Goal: Task Accomplishment & Management: Manage account settings

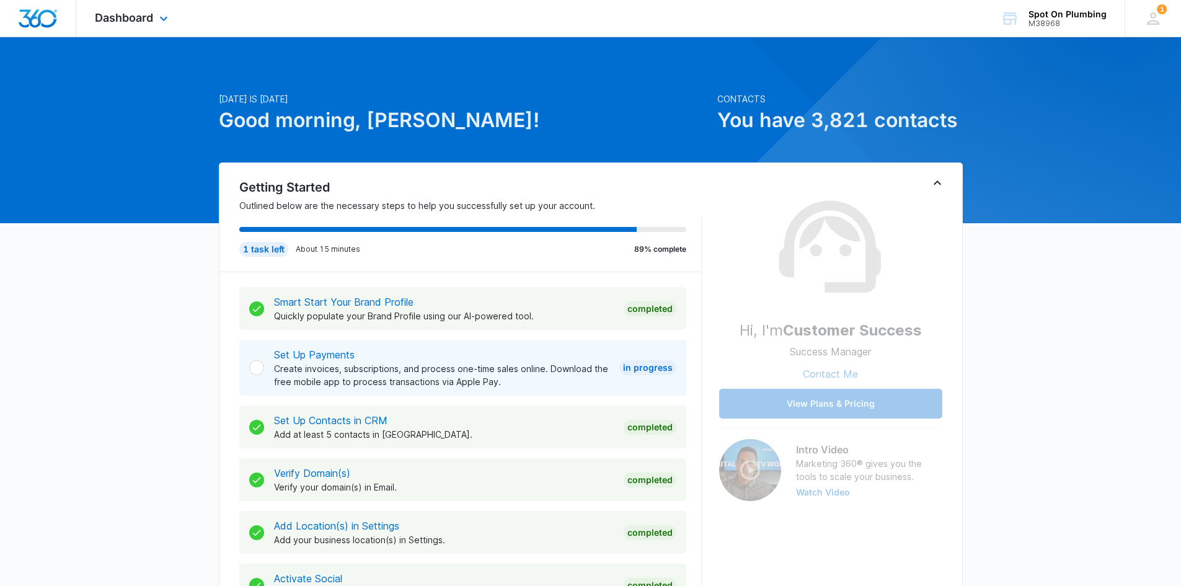
click at [155, 23] on div "Dashboard Apps Reputation Websites Forms CRM Email Social POS Content Ads Intel…" at bounding box center [132, 18] width 113 height 37
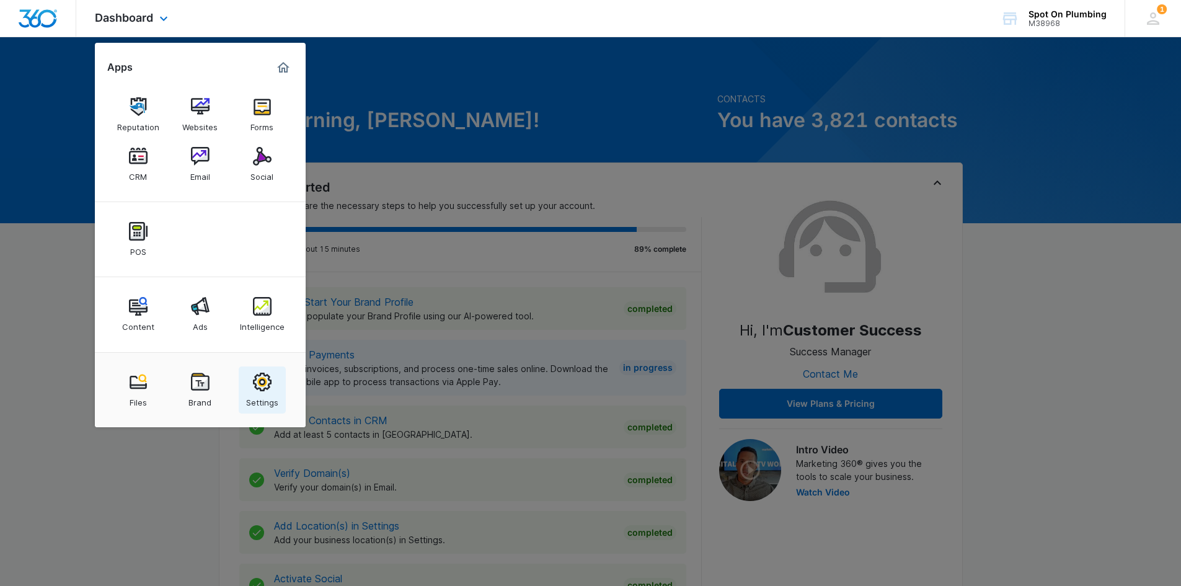
click at [263, 386] on img at bounding box center [262, 382] width 19 height 19
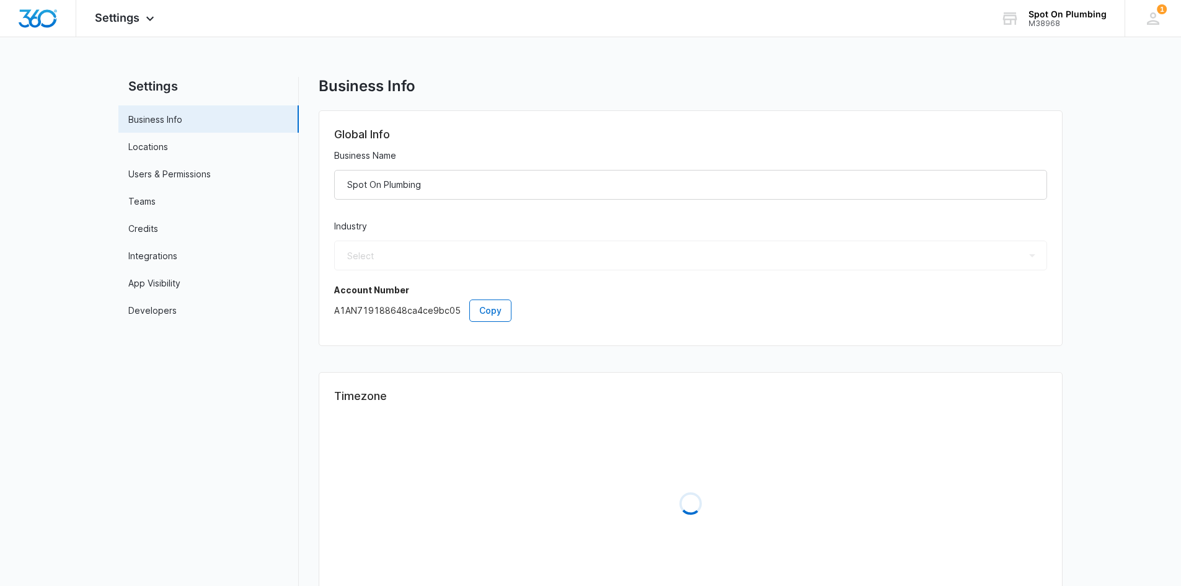
select select "US"
select select "America/[GEOGRAPHIC_DATA]"
select select "8"
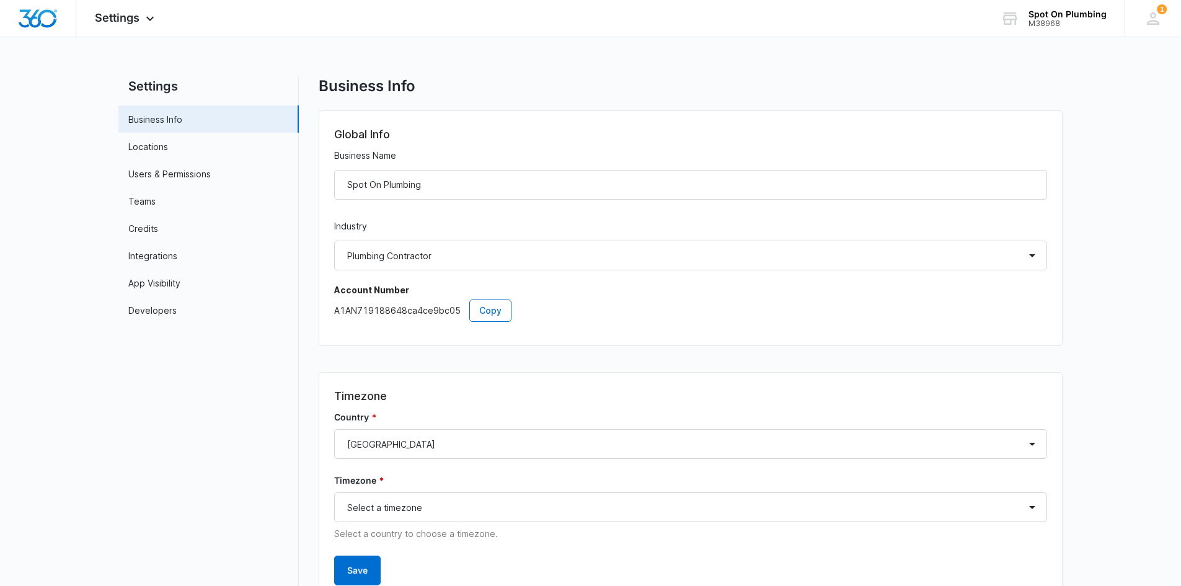
scroll to position [56, 0]
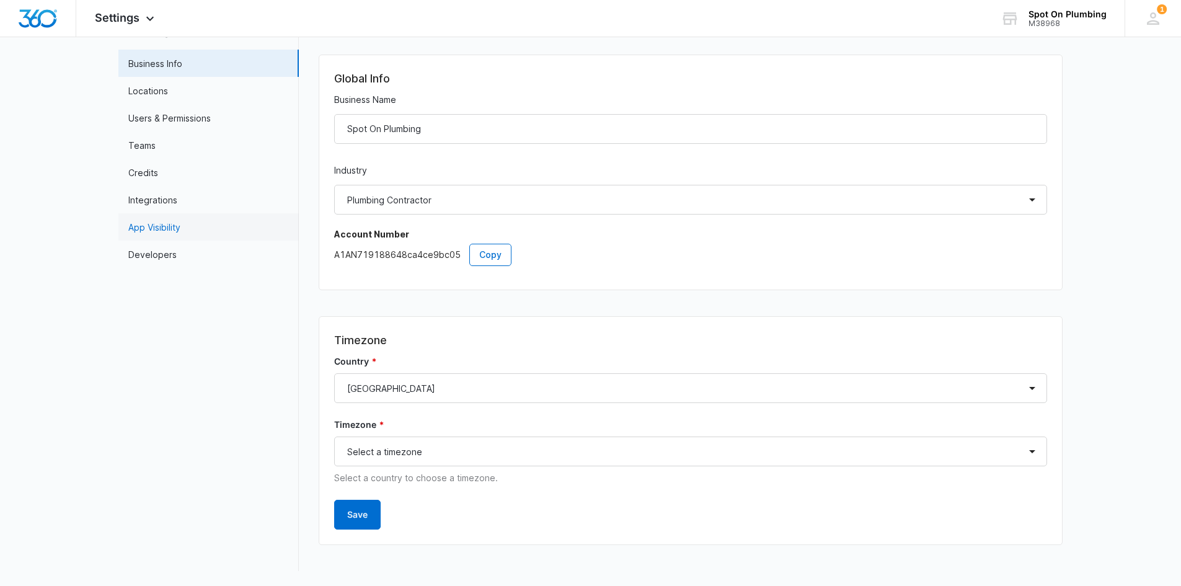
click at [180, 225] on link "App Visibility" at bounding box center [154, 227] width 52 height 13
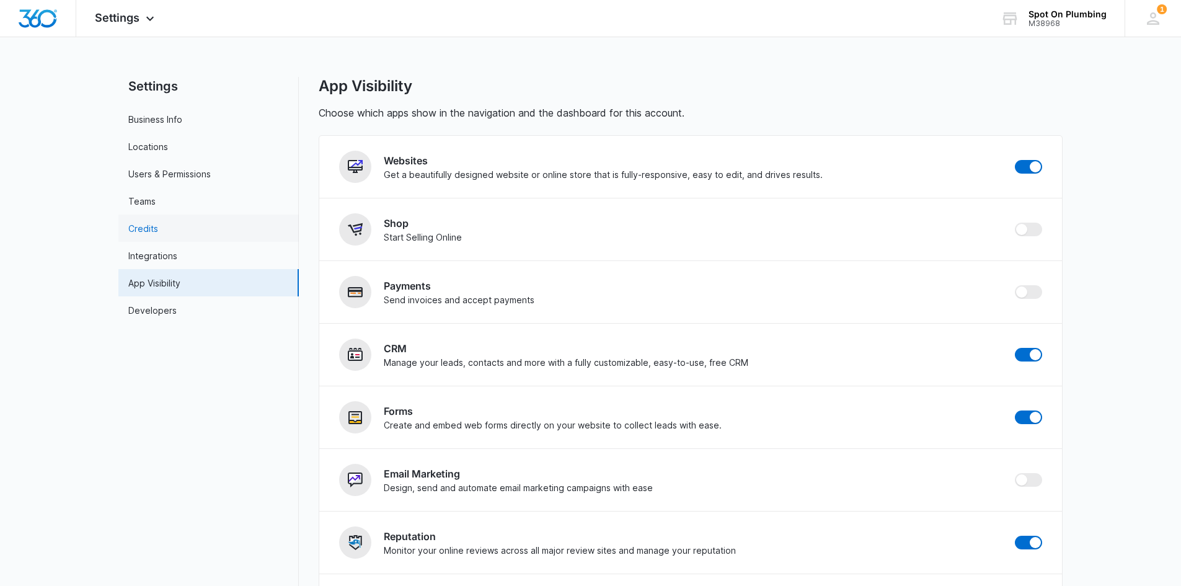
click at [158, 222] on link "Credits" at bounding box center [143, 228] width 30 height 13
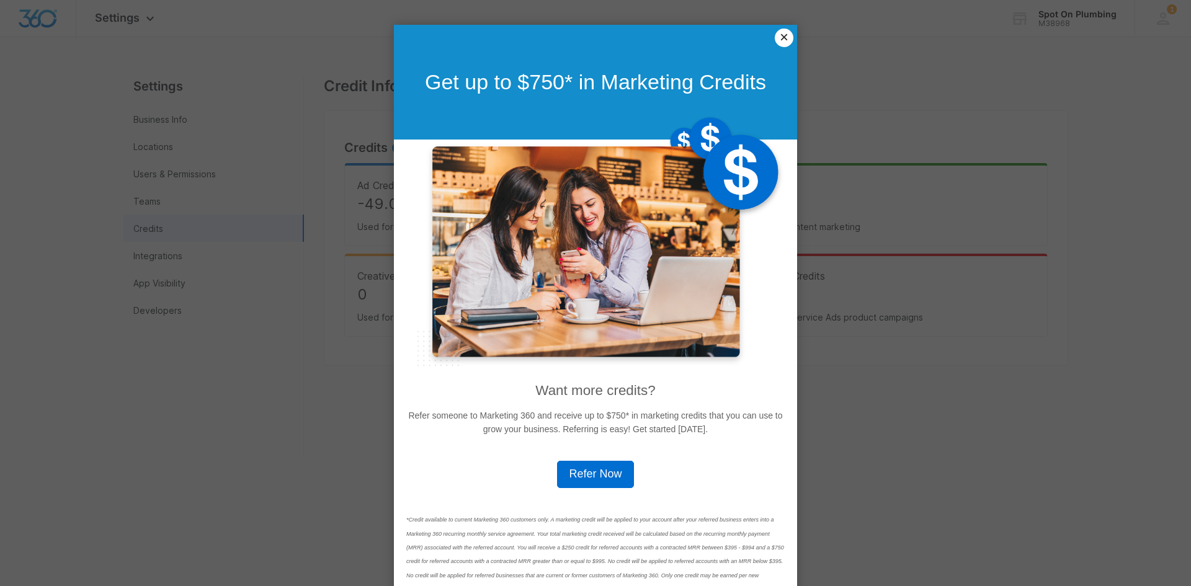
click at [783, 38] on link "×" at bounding box center [784, 38] width 19 height 19
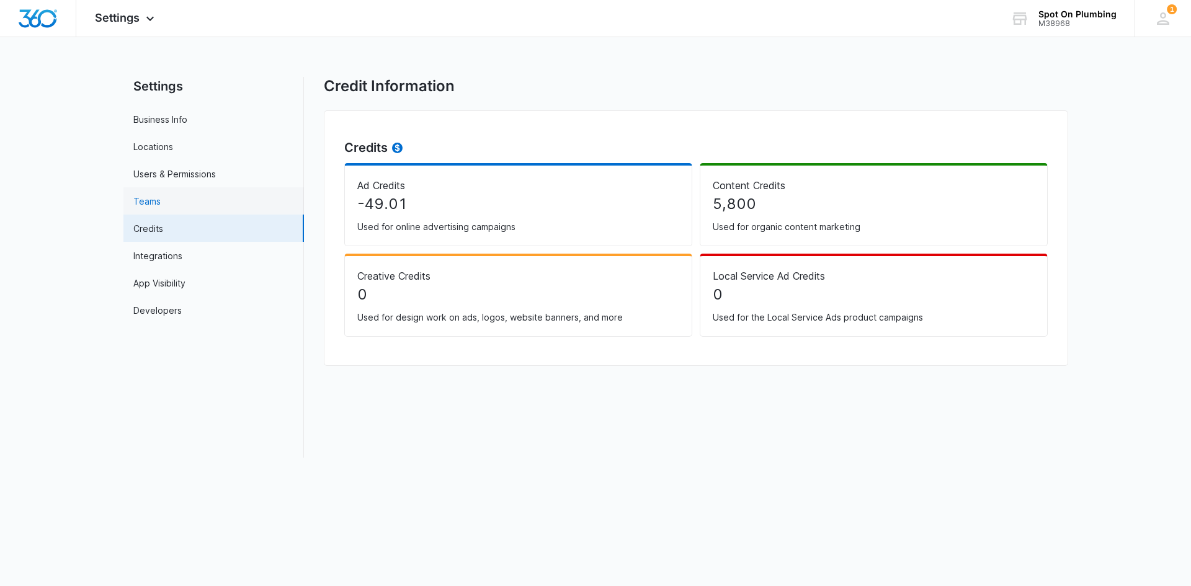
click at [161, 195] on link "Teams" at bounding box center [146, 201] width 27 height 13
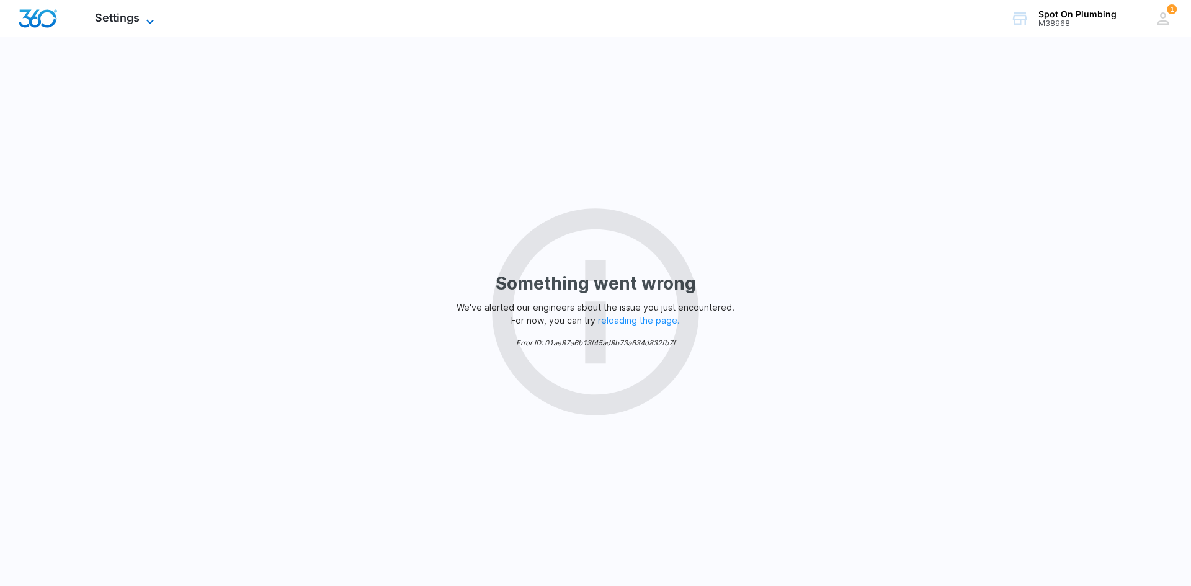
click at [154, 17] on icon at bounding box center [150, 21] width 15 height 15
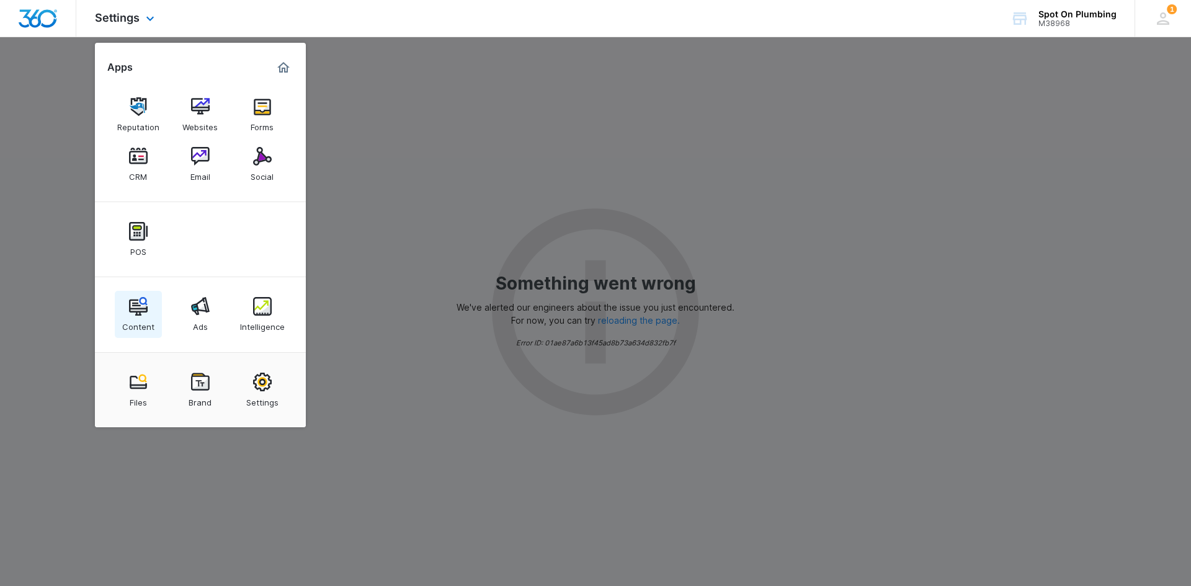
click at [142, 309] on img at bounding box center [138, 306] width 19 height 19
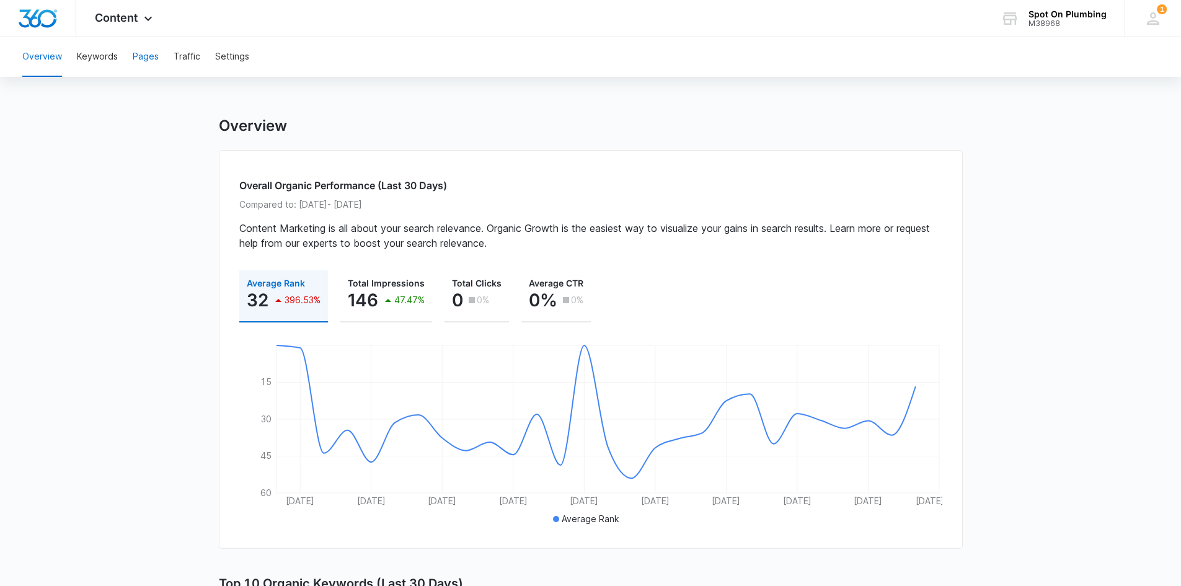
click at [148, 55] on button "Pages" at bounding box center [146, 57] width 26 height 40
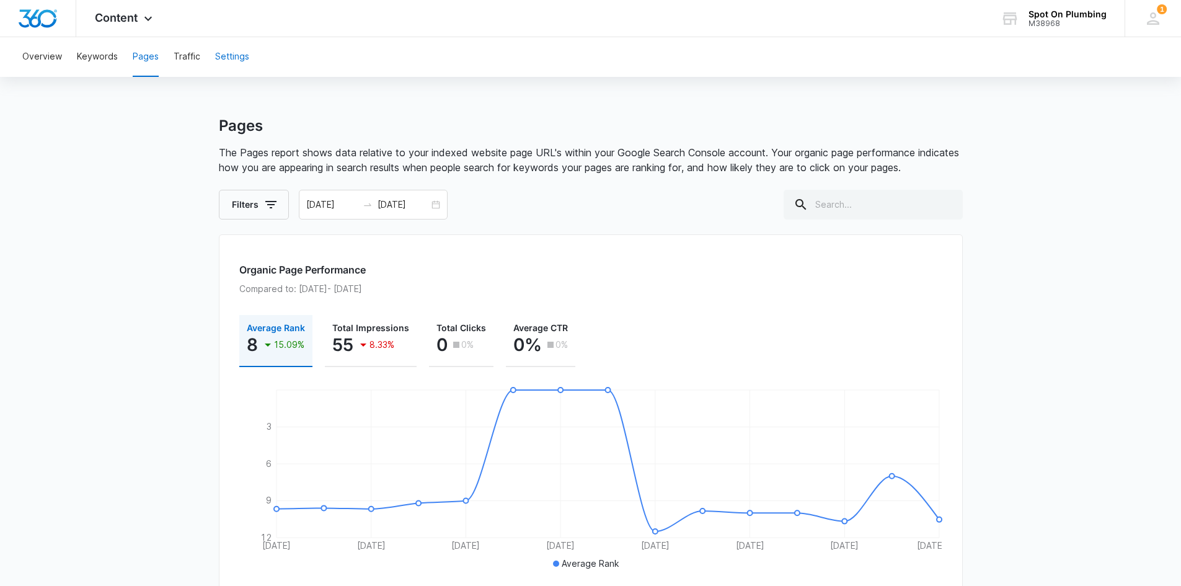
click at [242, 55] on button "Settings" at bounding box center [232, 57] width 34 height 40
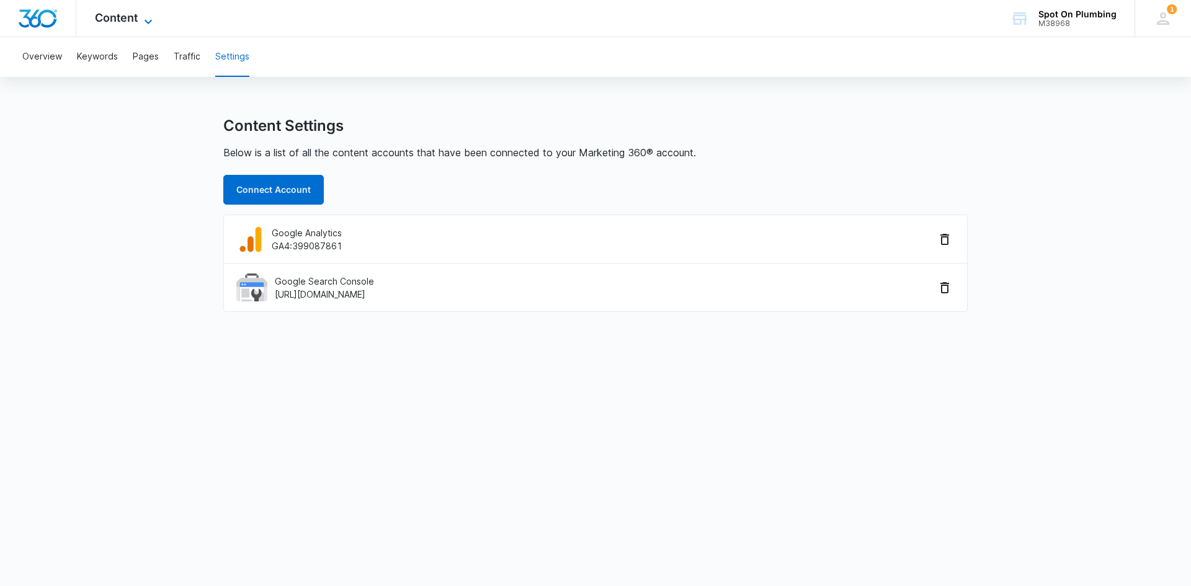
click at [137, 17] on span "Content" at bounding box center [116, 17] width 43 height 13
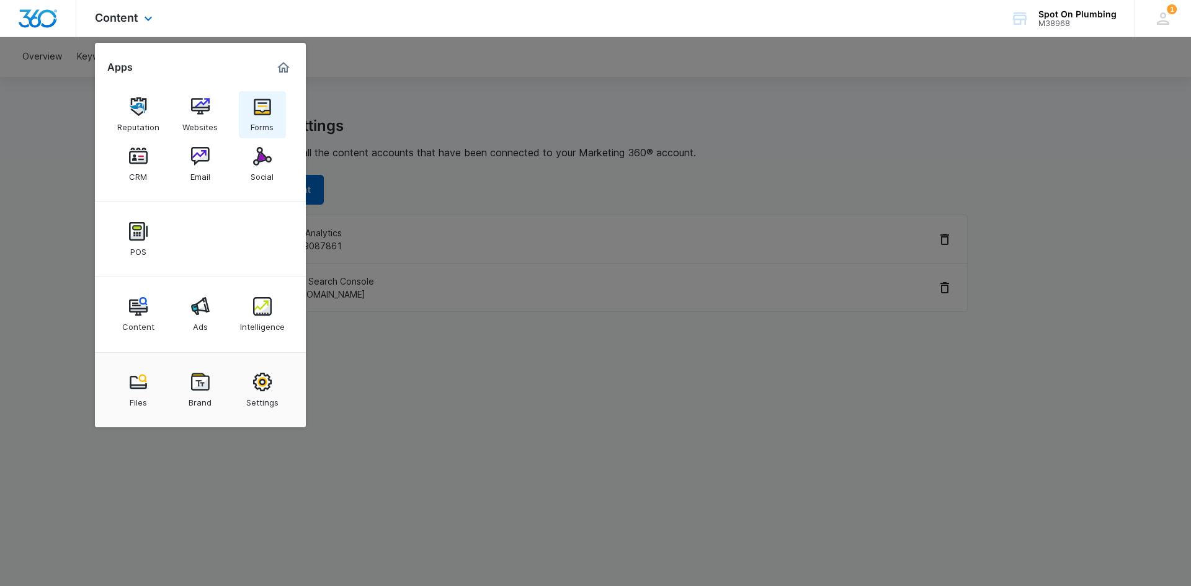
click at [257, 116] on div "Forms" at bounding box center [262, 124] width 23 height 16
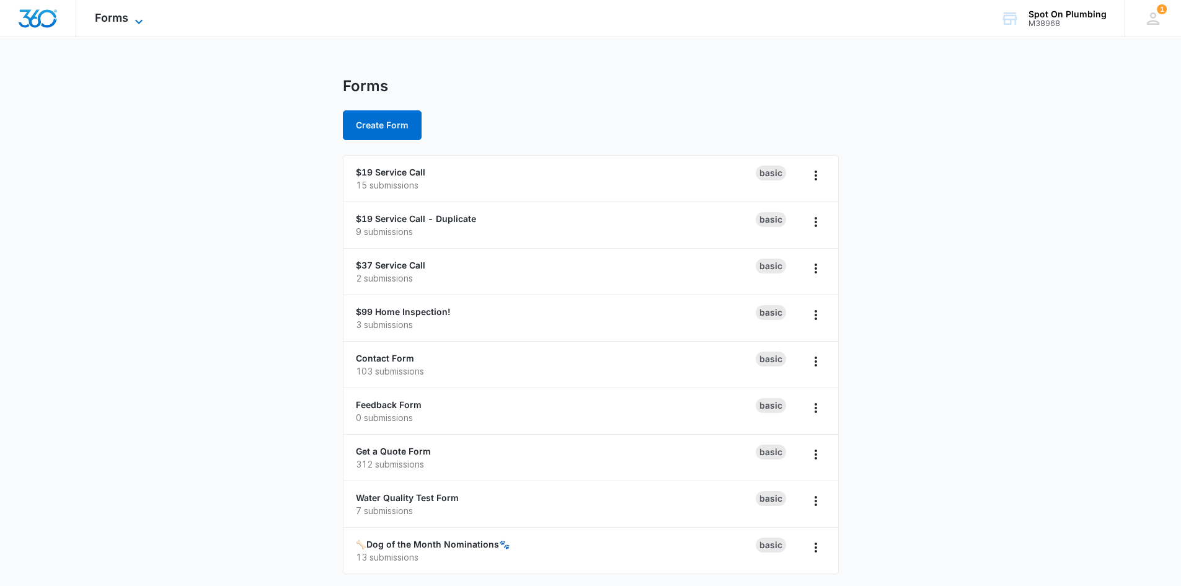
click at [135, 17] on icon at bounding box center [138, 21] width 15 height 15
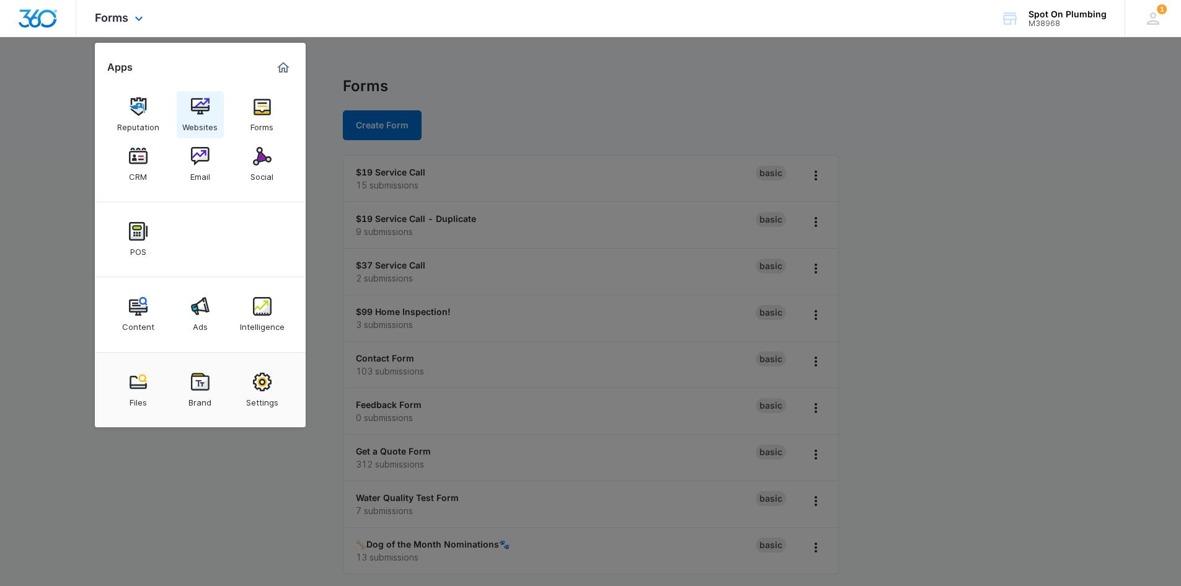
click at [199, 117] on div "Websites" at bounding box center [199, 124] width 35 height 16
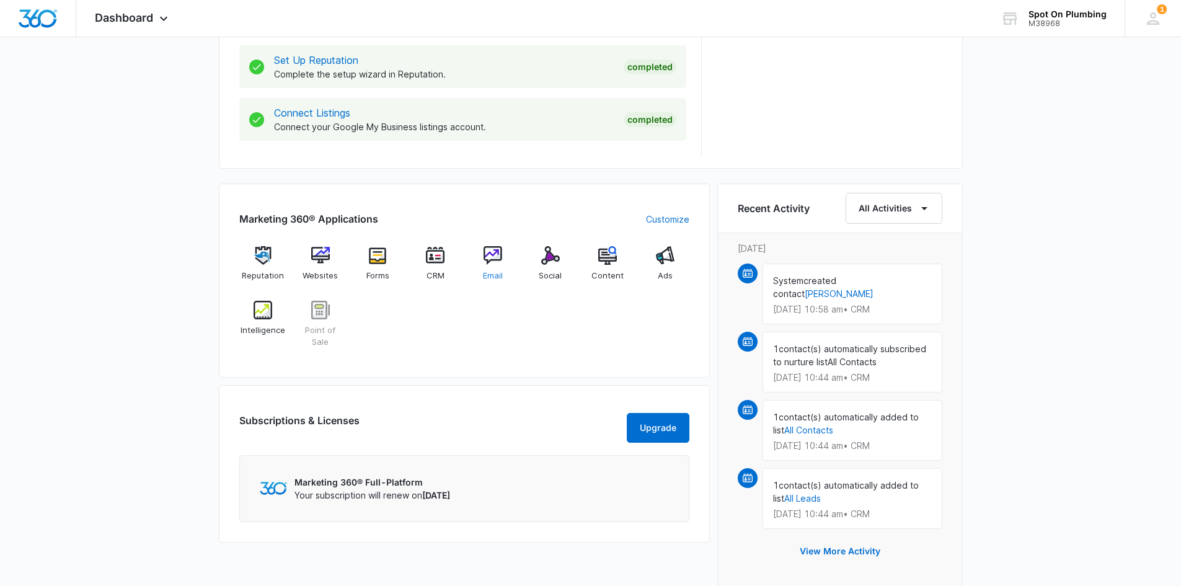
scroll to position [166, 0]
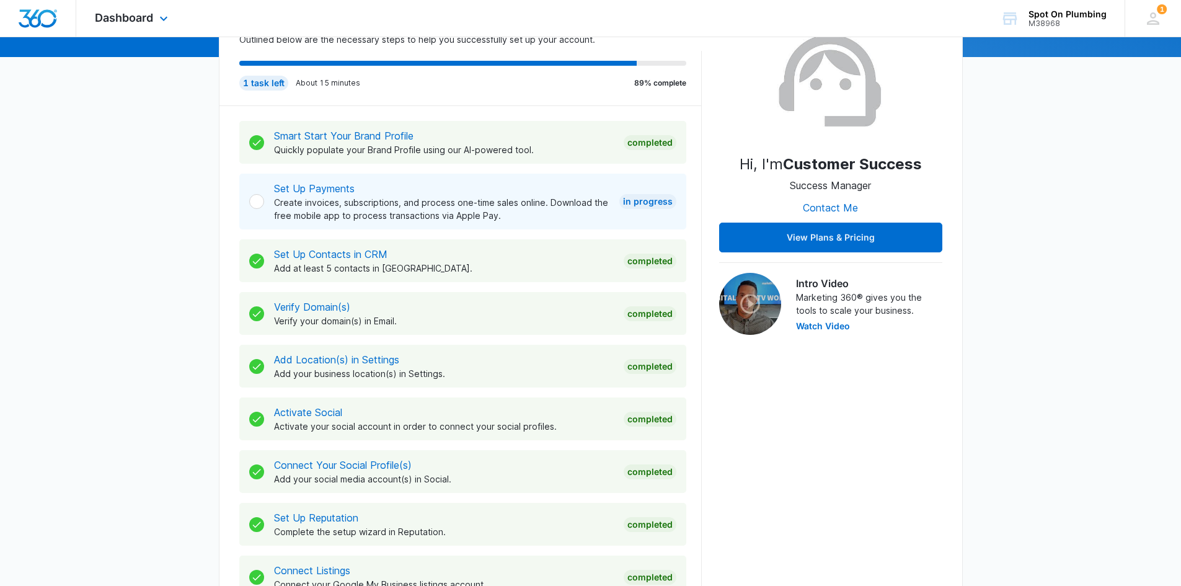
click at [154, 12] on div "Dashboard Apps Reputation Websites Forms CRM Email Social POS Content Ads Intel…" at bounding box center [132, 18] width 113 height 37
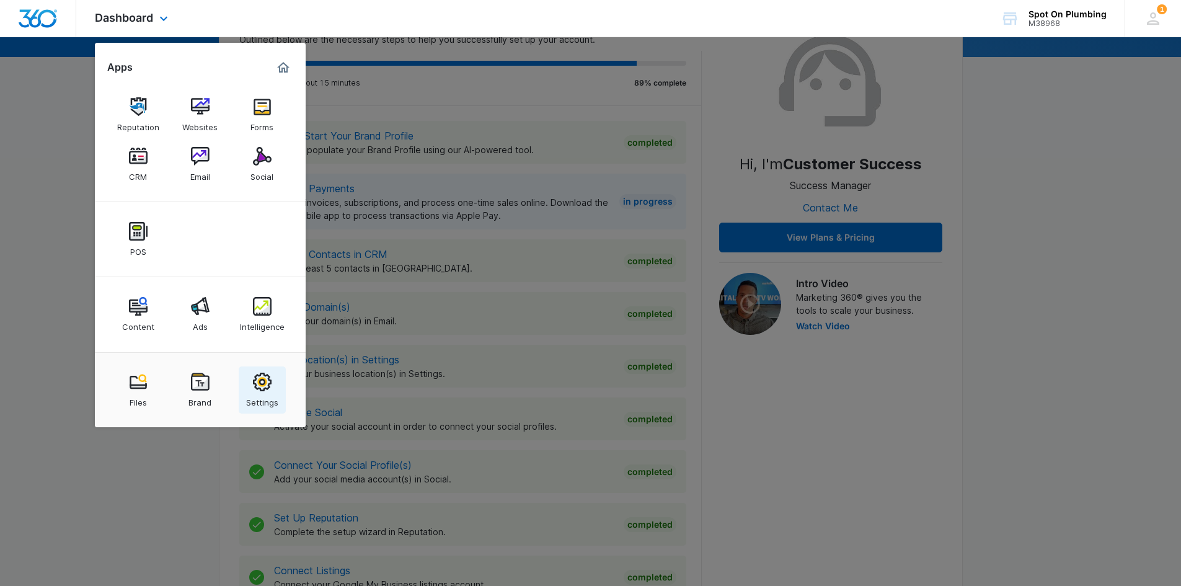
click at [265, 386] on img at bounding box center [262, 382] width 19 height 19
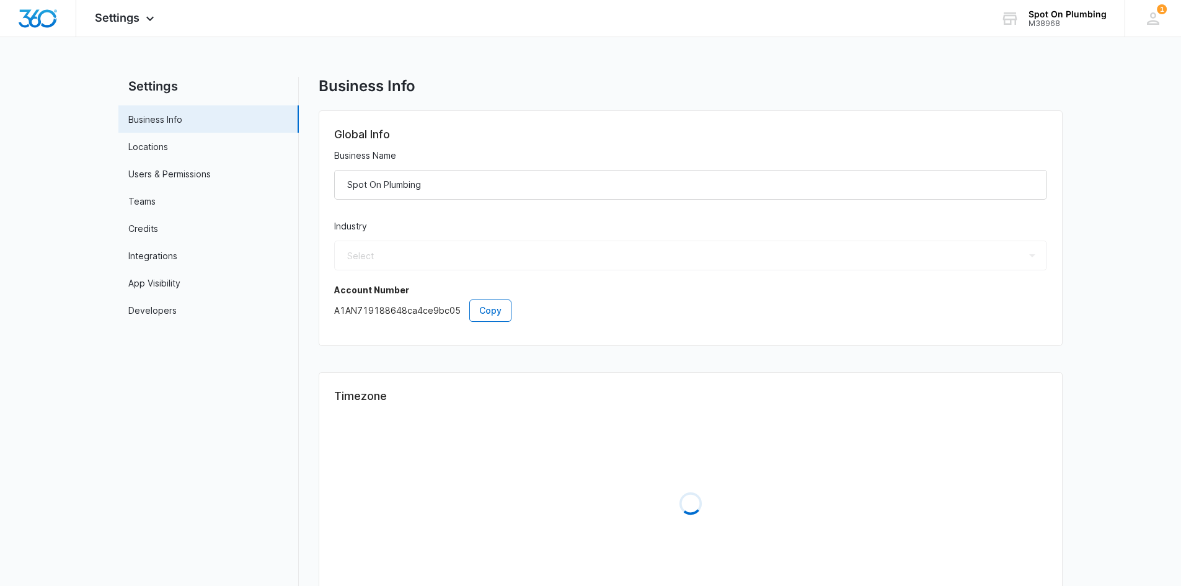
select select "8"
select select "US"
select select "America/[GEOGRAPHIC_DATA]"
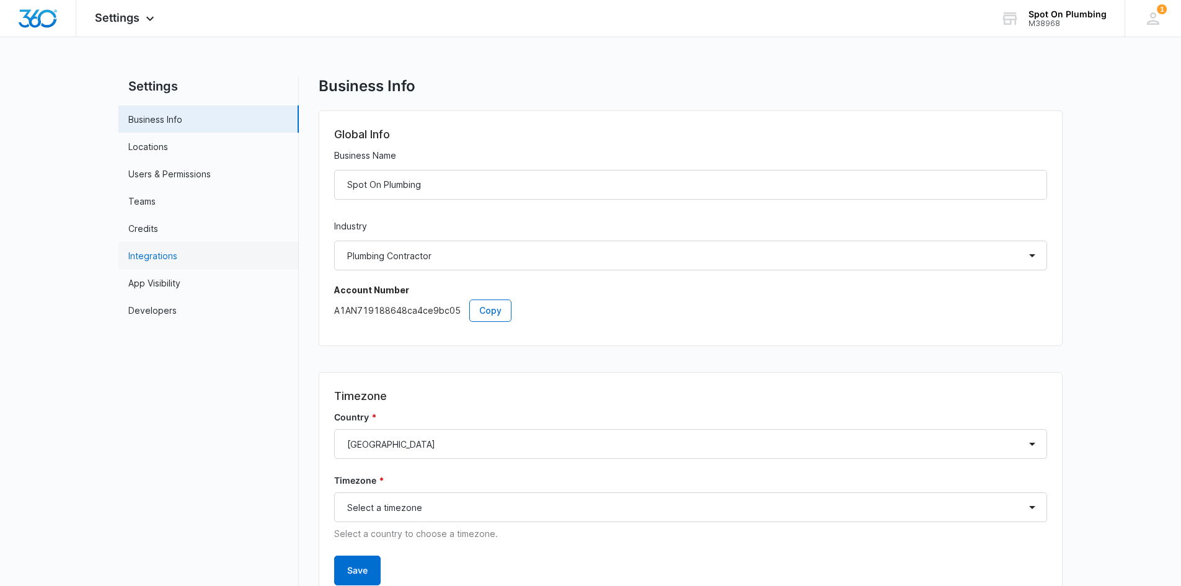
click at [177, 253] on link "Integrations" at bounding box center [152, 255] width 49 height 13
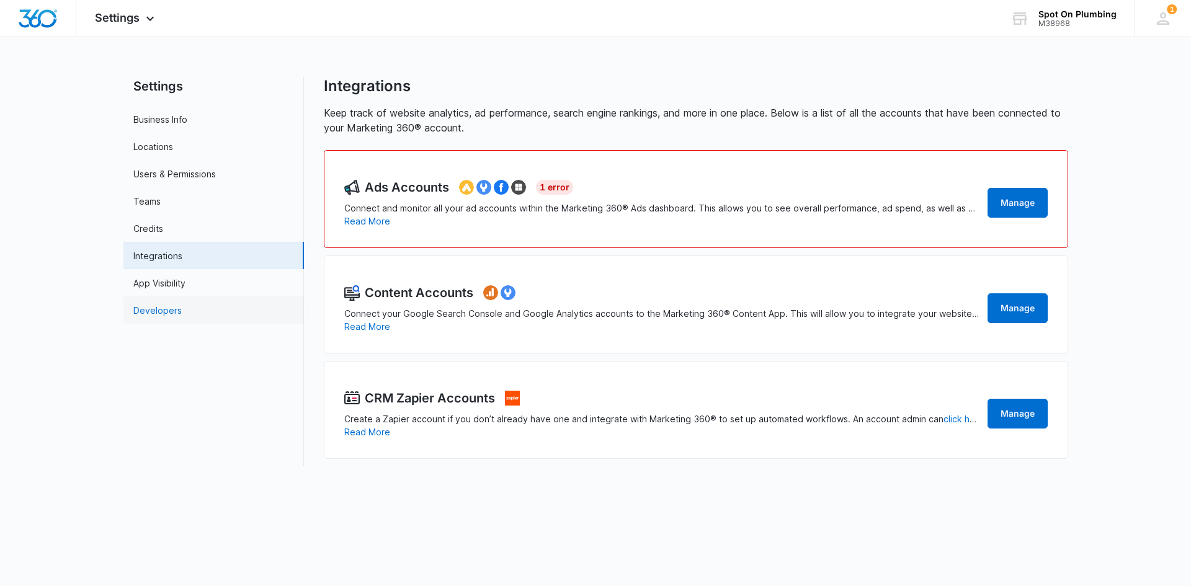
click at [182, 306] on link "Developers" at bounding box center [157, 310] width 48 height 13
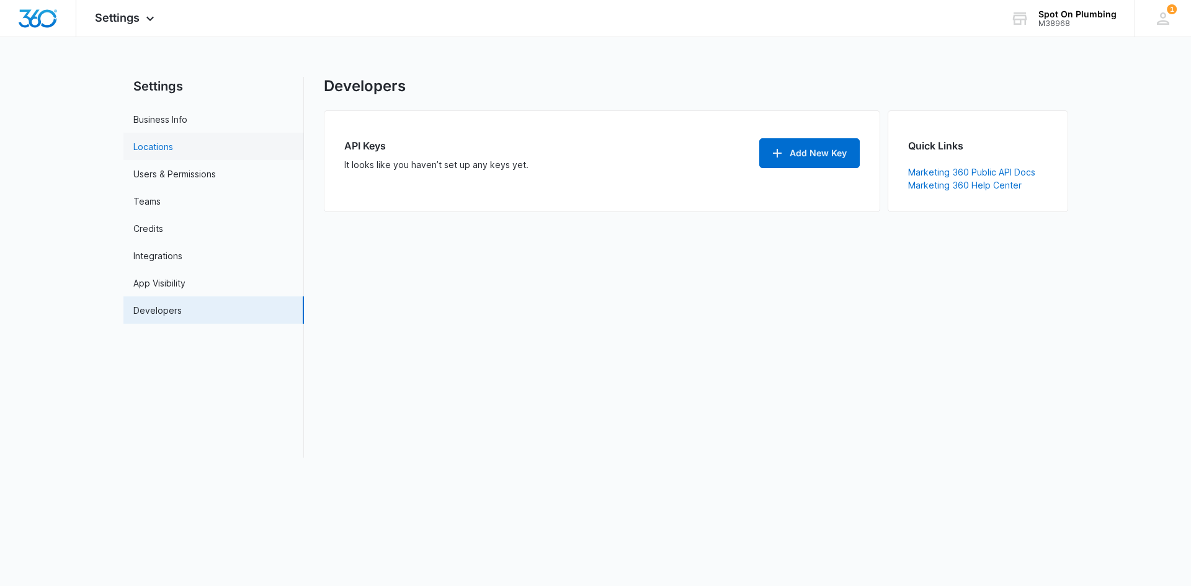
click at [173, 148] on link "Locations" at bounding box center [153, 146] width 40 height 13
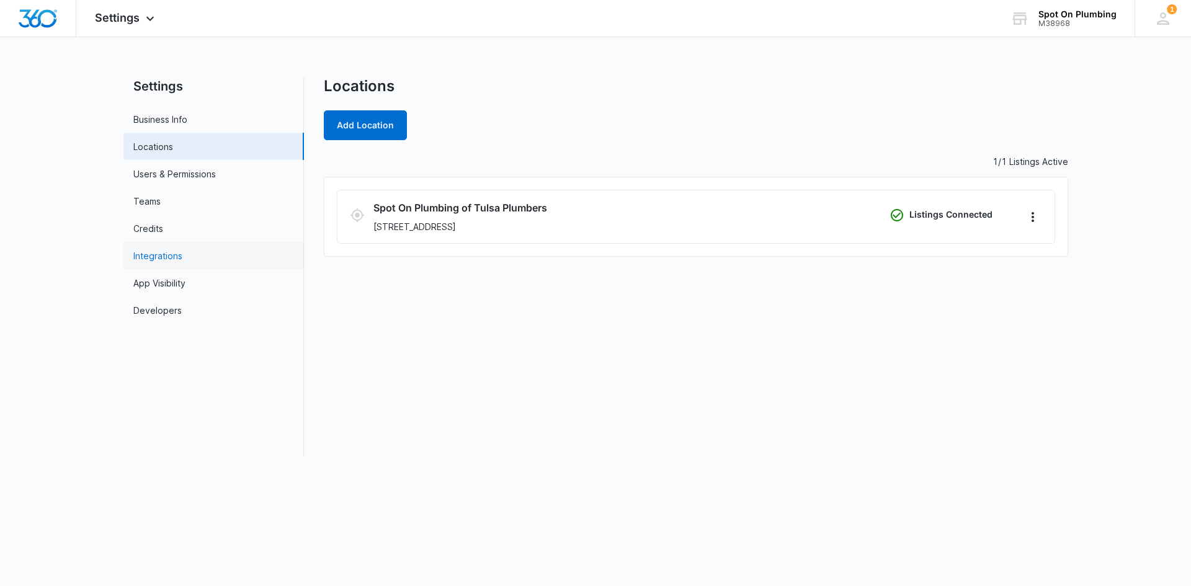
click at [182, 249] on link "Integrations" at bounding box center [157, 255] width 49 height 13
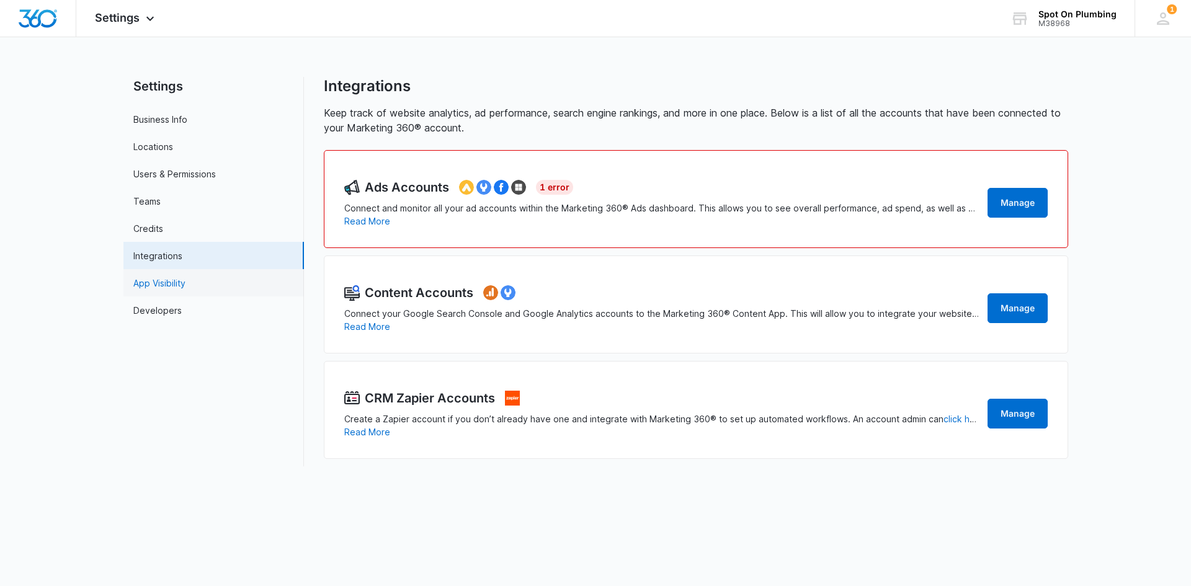
click at [185, 277] on link "App Visibility" at bounding box center [159, 283] width 52 height 13
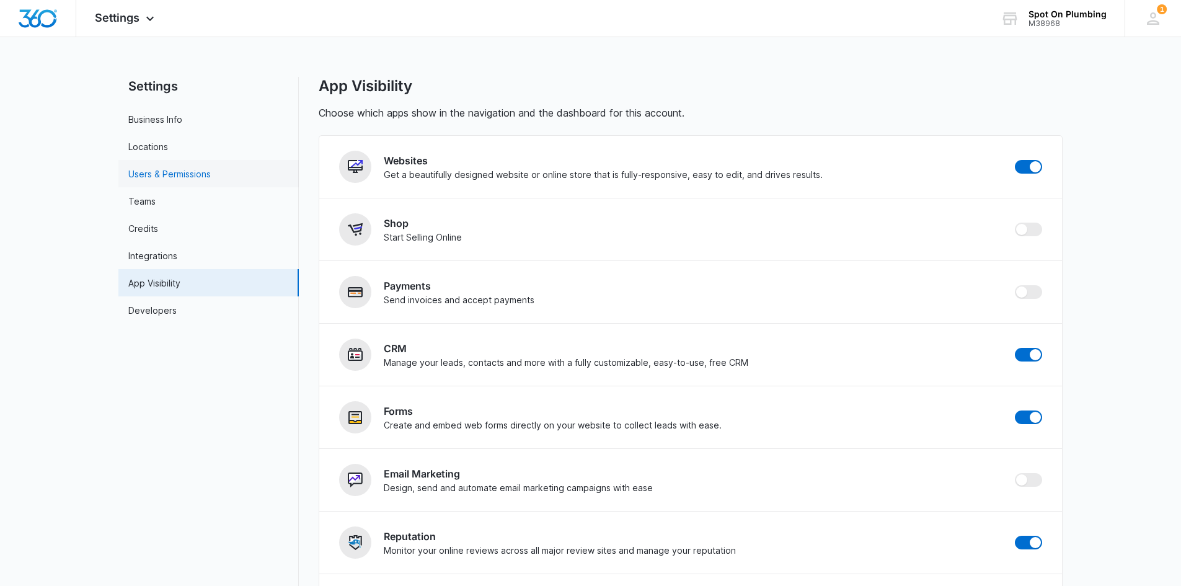
click at [192, 173] on link "Users & Permissions" at bounding box center [169, 173] width 82 height 13
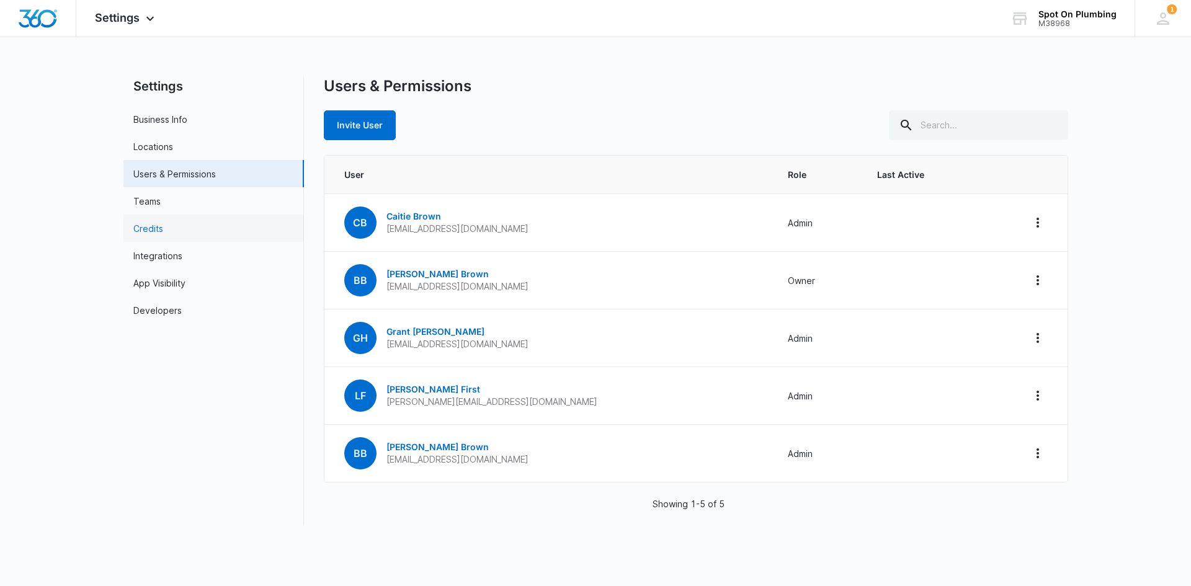
click at [163, 227] on link "Credits" at bounding box center [148, 228] width 30 height 13
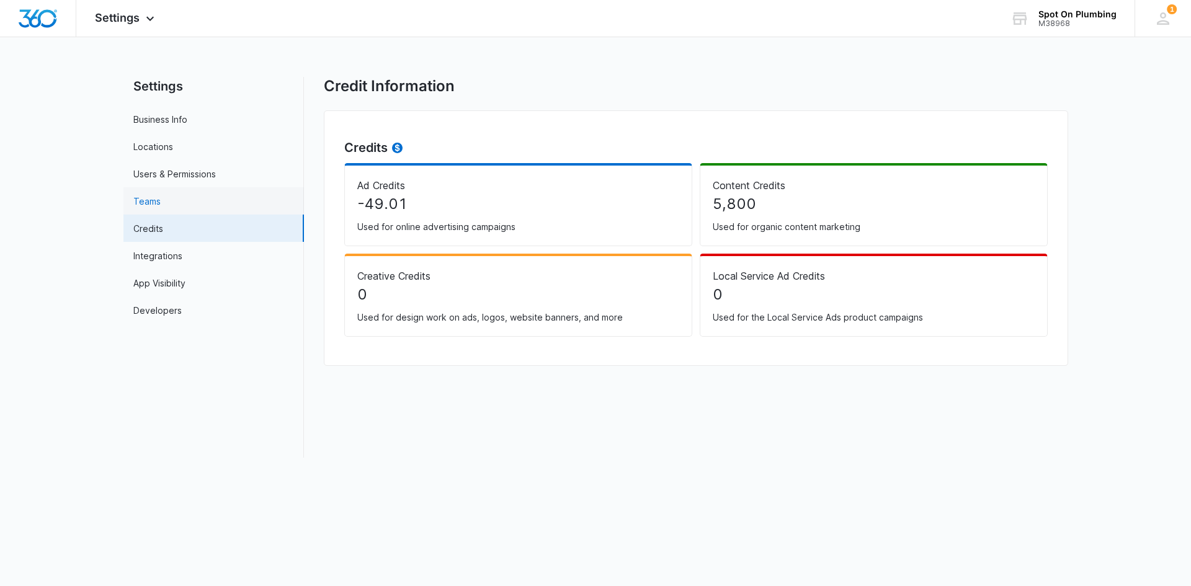
click at [161, 202] on link "Teams" at bounding box center [146, 201] width 27 height 13
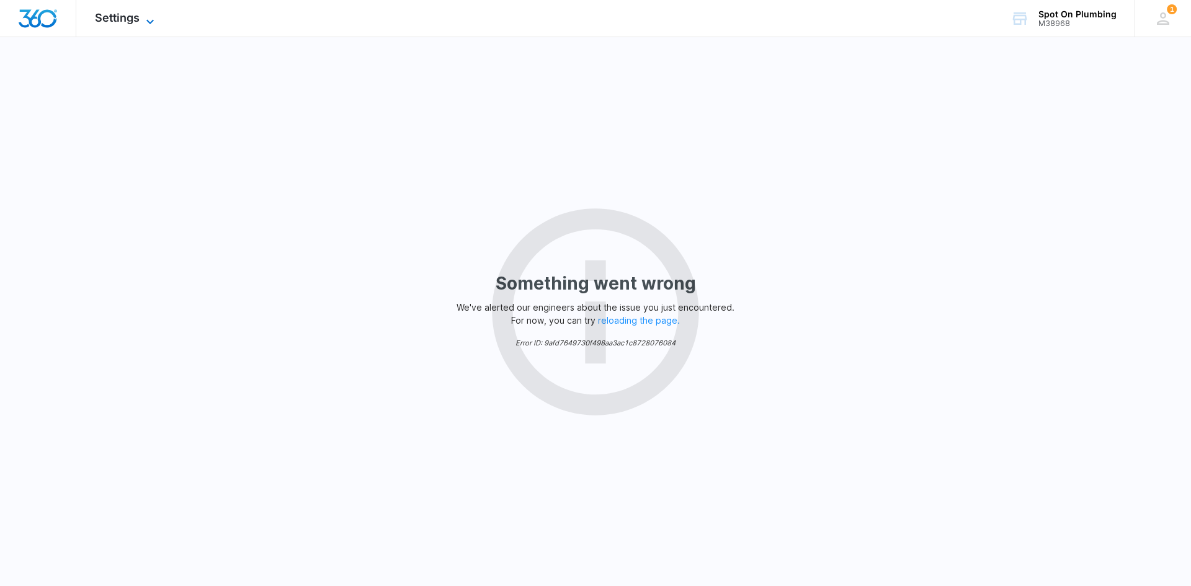
click at [135, 19] on span "Settings" at bounding box center [117, 17] width 45 height 13
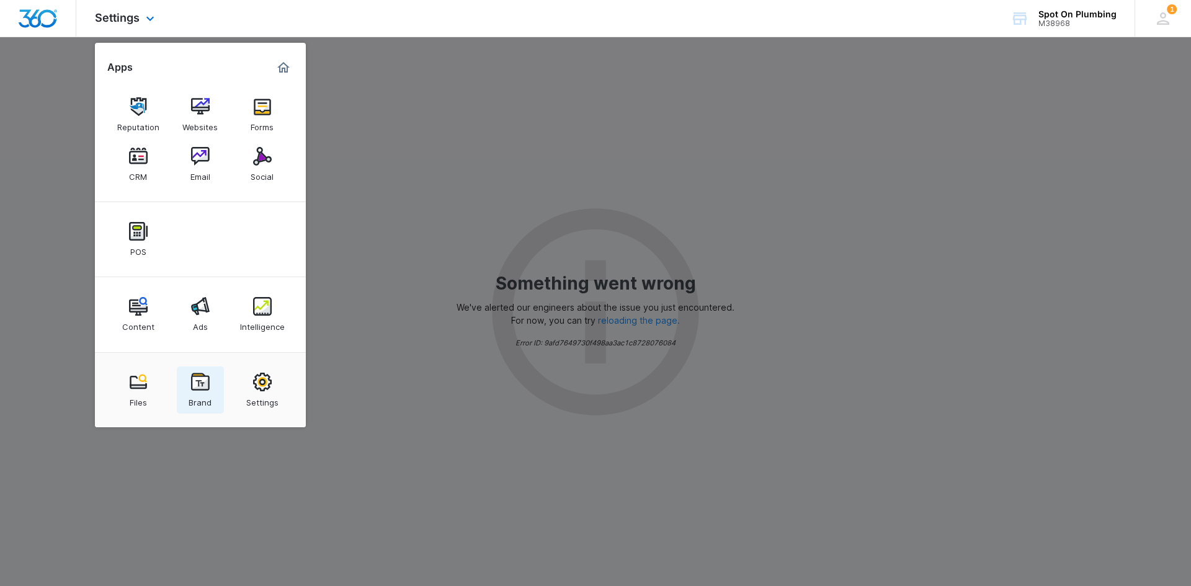
click at [209, 391] on div "Brand" at bounding box center [200, 399] width 23 height 16
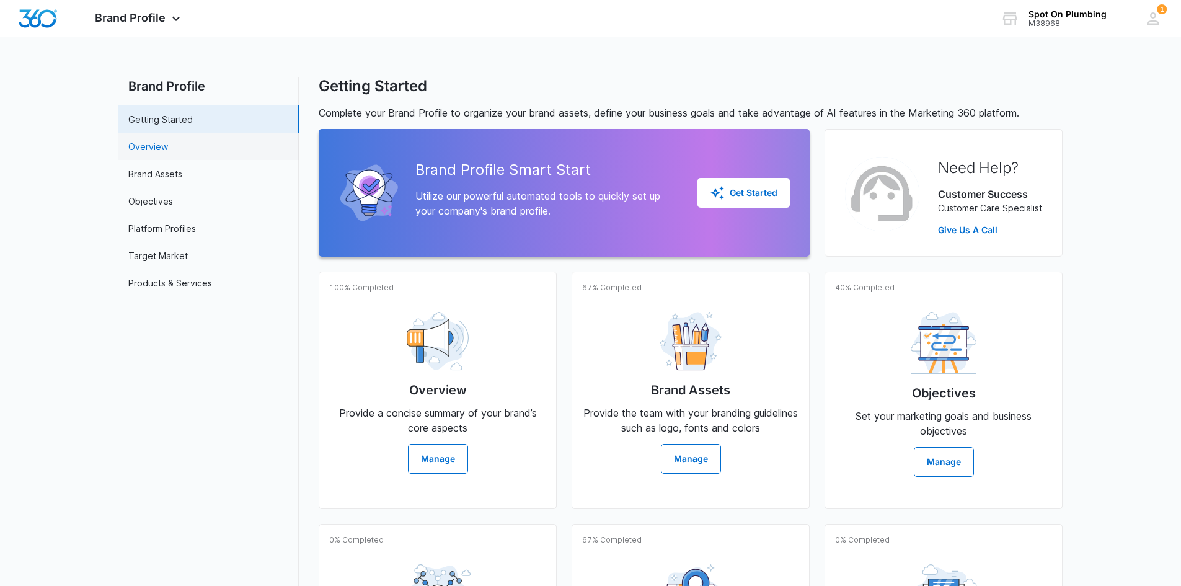
click at [168, 149] on link "Overview" at bounding box center [148, 146] width 40 height 13
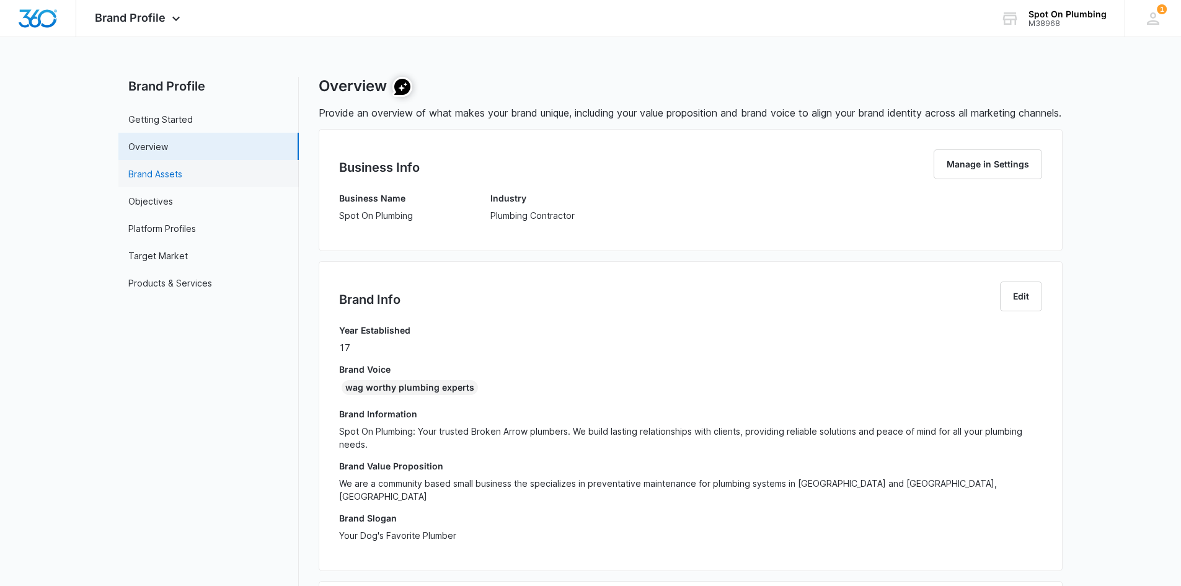
click at [182, 173] on link "Brand Assets" at bounding box center [155, 173] width 54 height 13
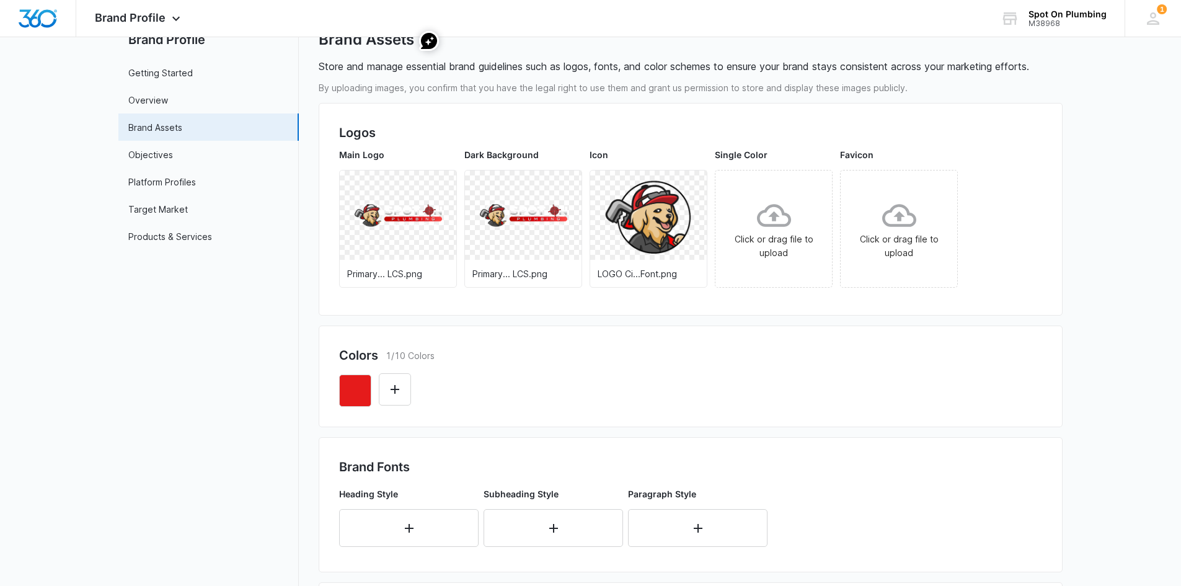
scroll to position [46, 0]
click at [173, 153] on link "Objectives" at bounding box center [150, 155] width 45 height 13
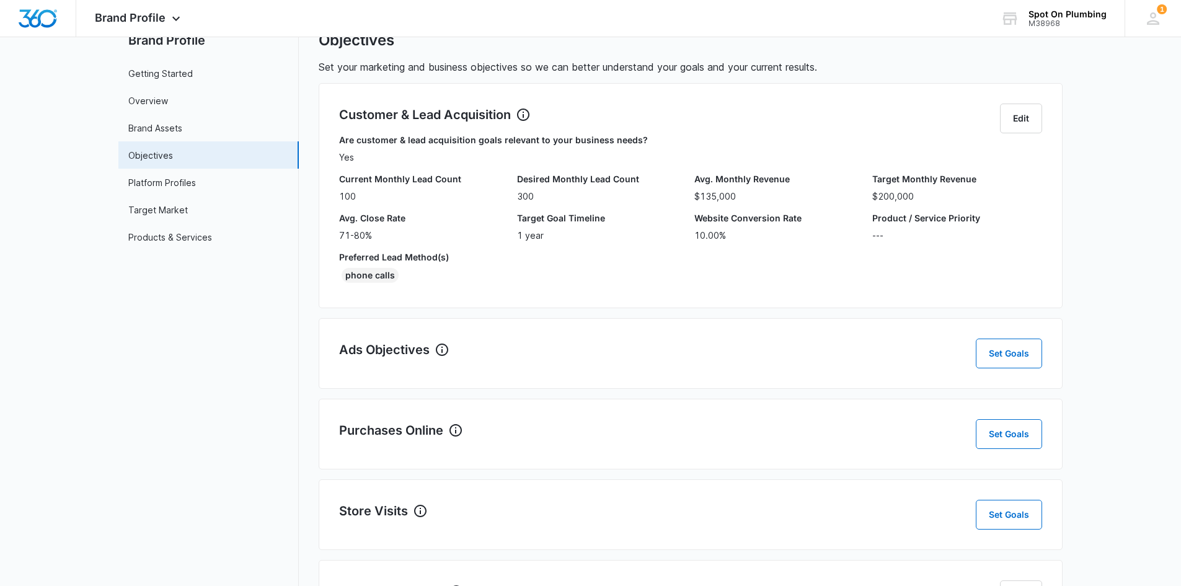
scroll to position [27, 0]
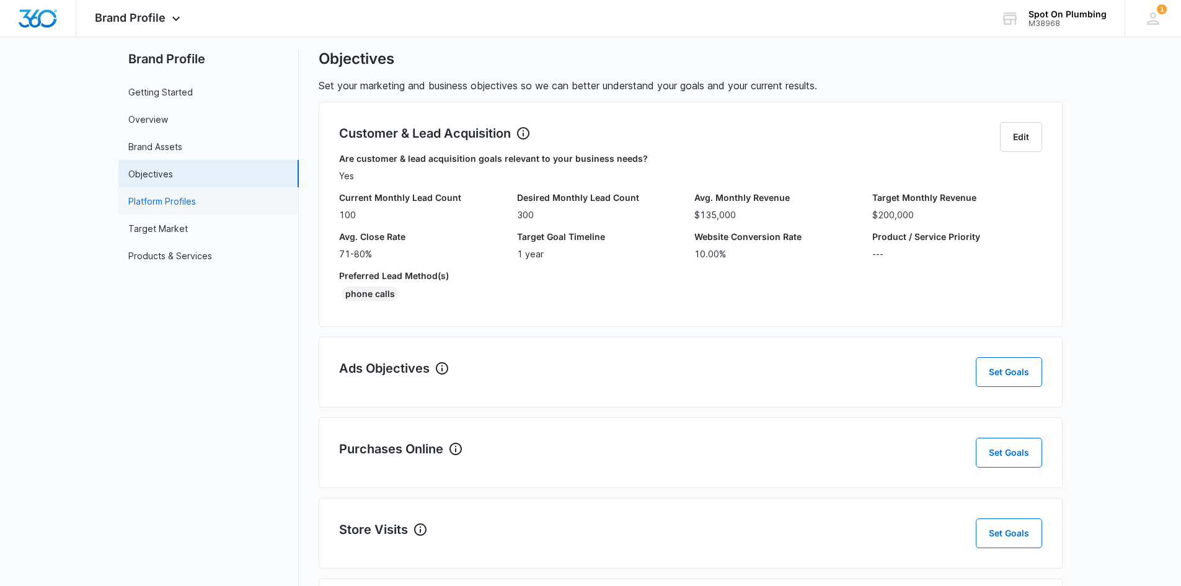
click at [196, 198] on link "Platform Profiles" at bounding box center [162, 201] width 68 height 13
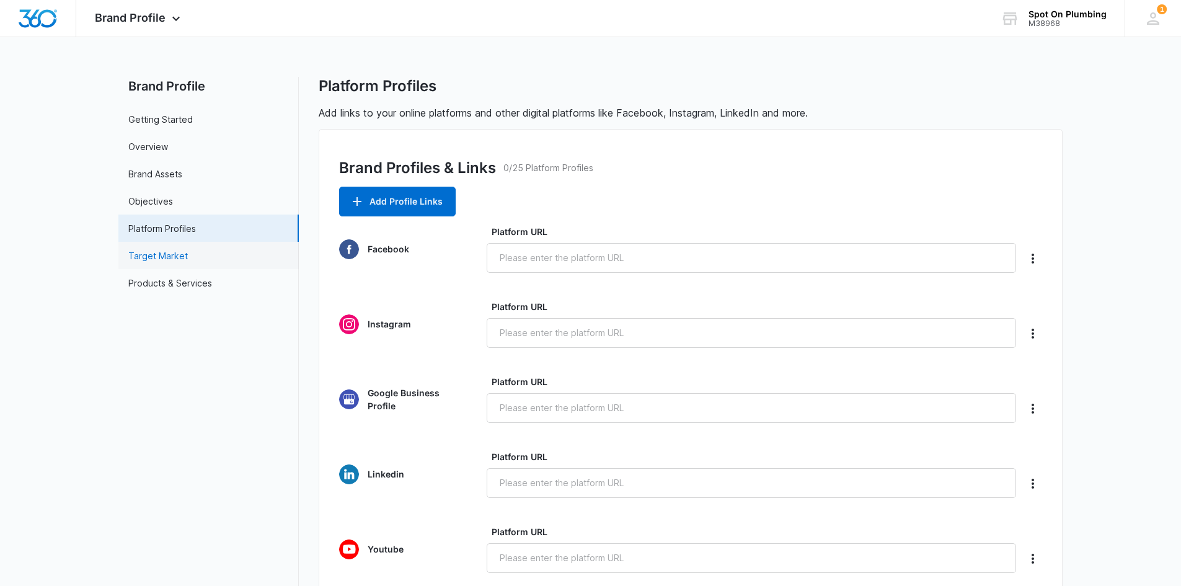
click at [188, 252] on link "Target Market" at bounding box center [158, 255] width 60 height 13
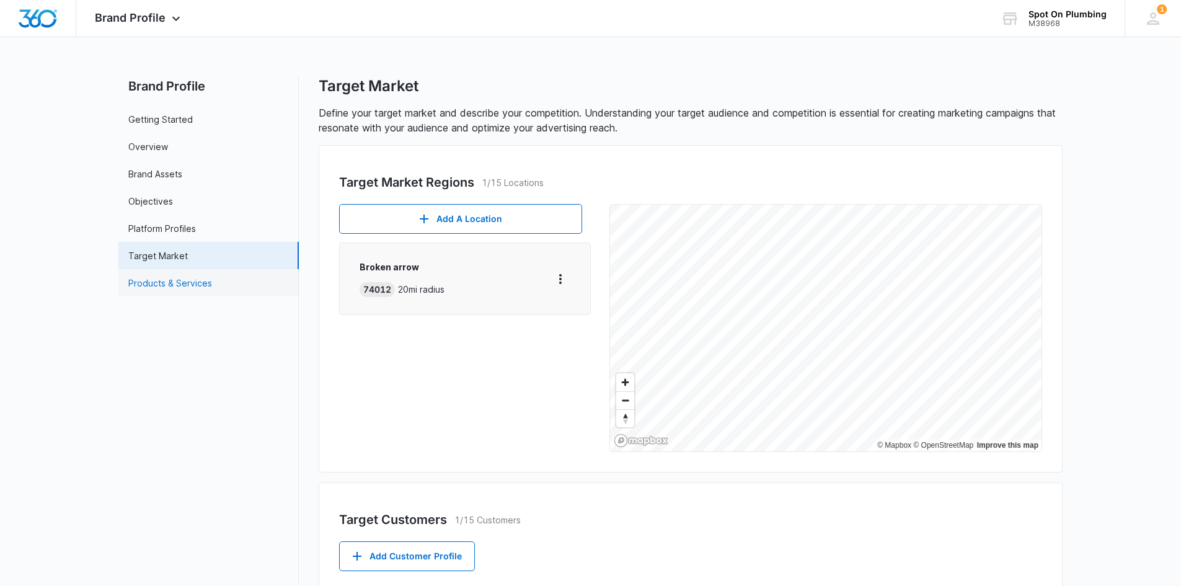
click at [212, 278] on link "Products & Services" at bounding box center [170, 283] width 84 height 13
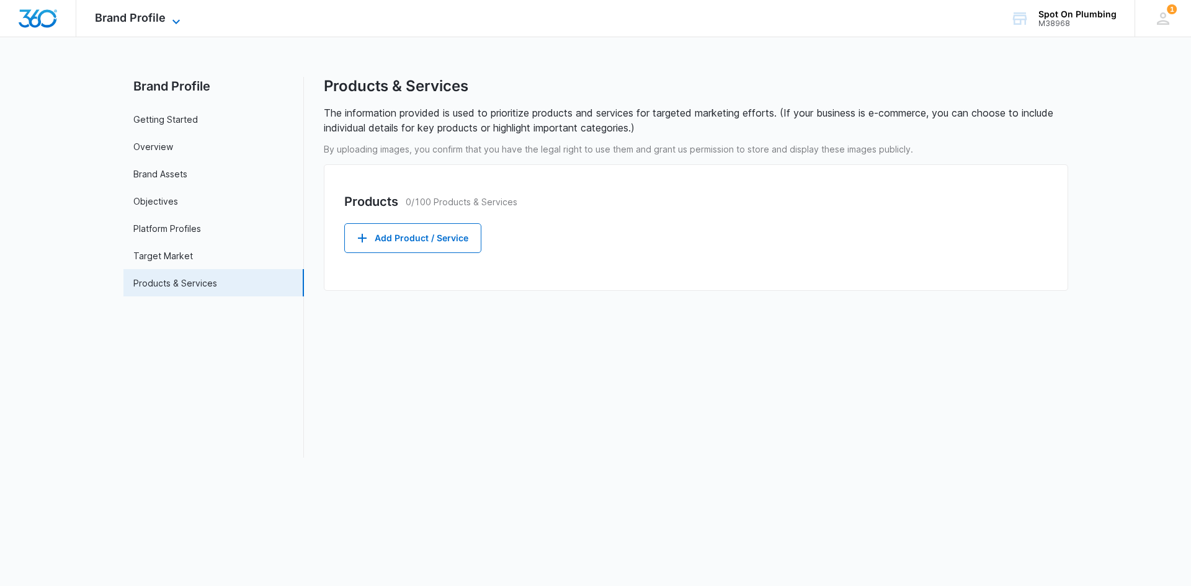
click at [158, 20] on span "Brand Profile" at bounding box center [130, 17] width 71 height 13
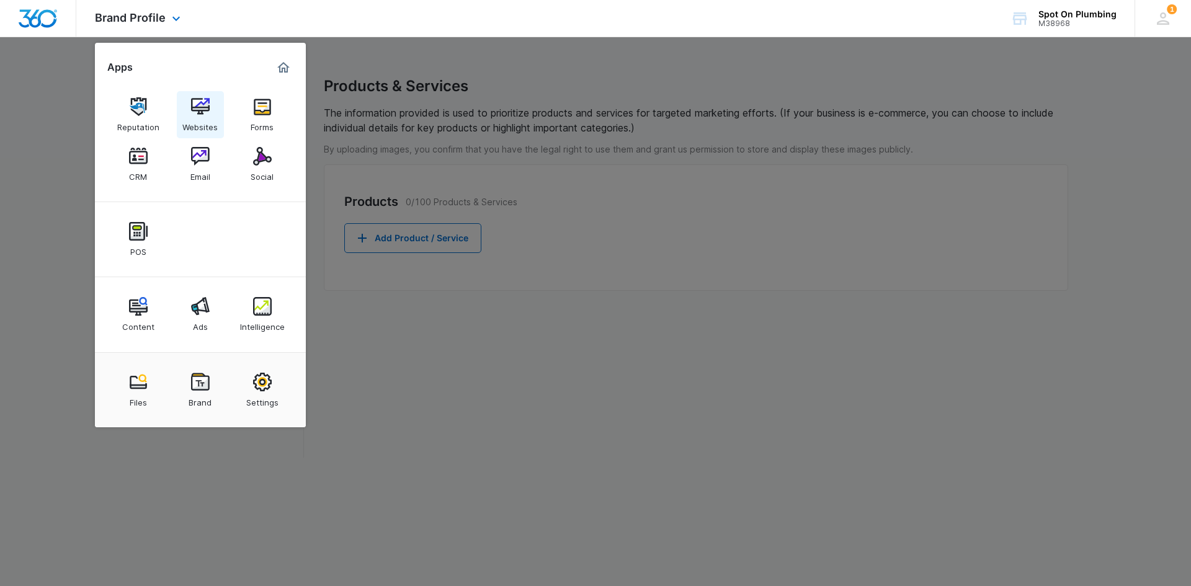
click at [189, 115] on link "Websites" at bounding box center [200, 114] width 47 height 47
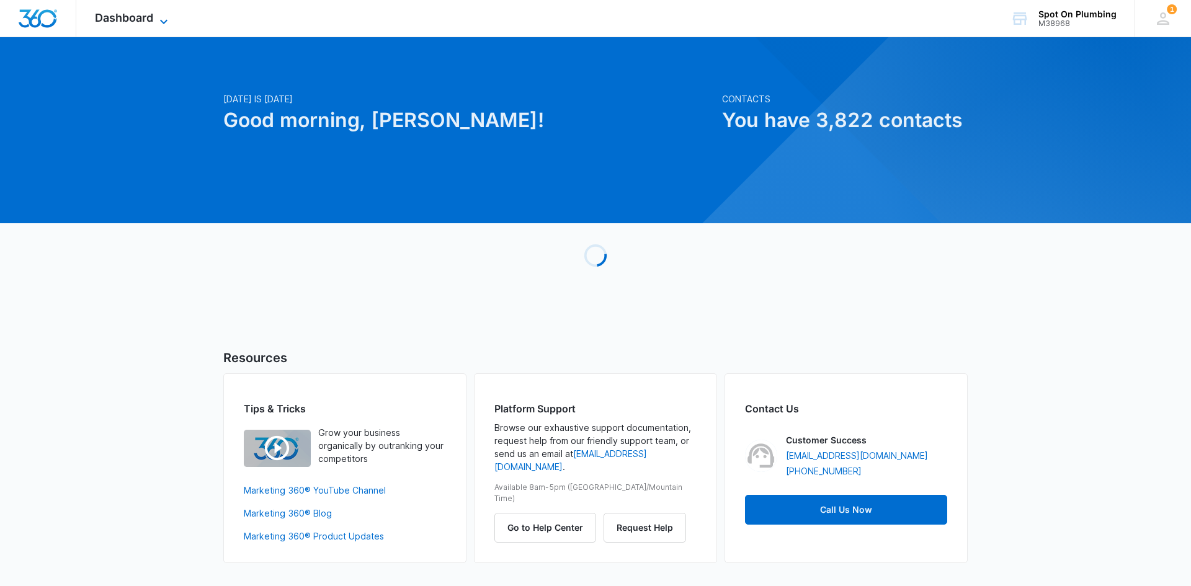
click at [146, 17] on span "Dashboard" at bounding box center [124, 17] width 58 height 13
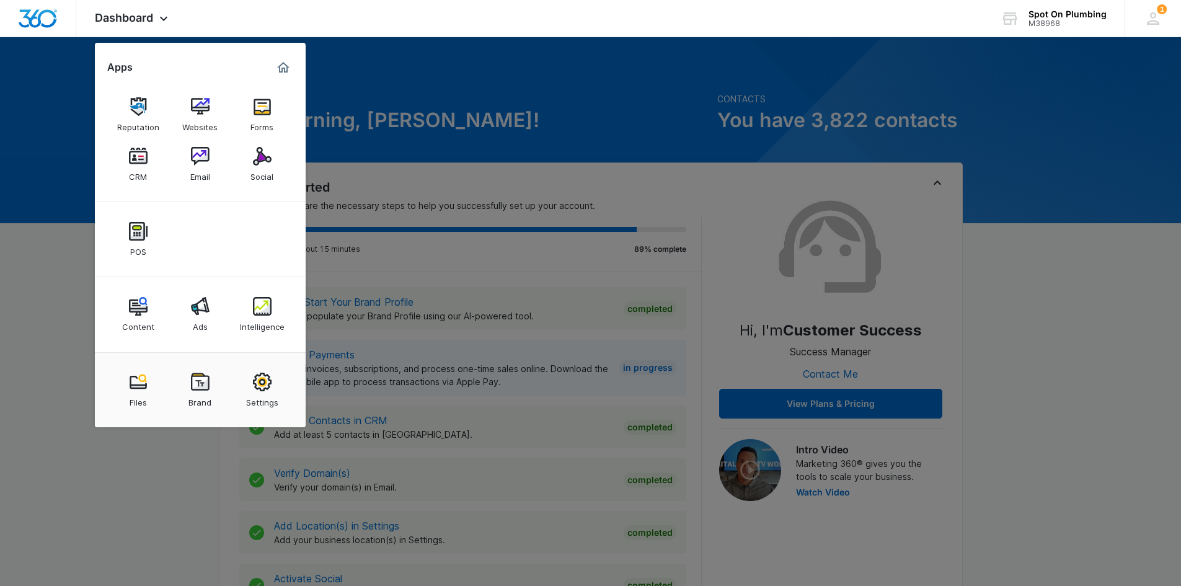
click at [261, 115] on link "Forms" at bounding box center [262, 114] width 47 height 47
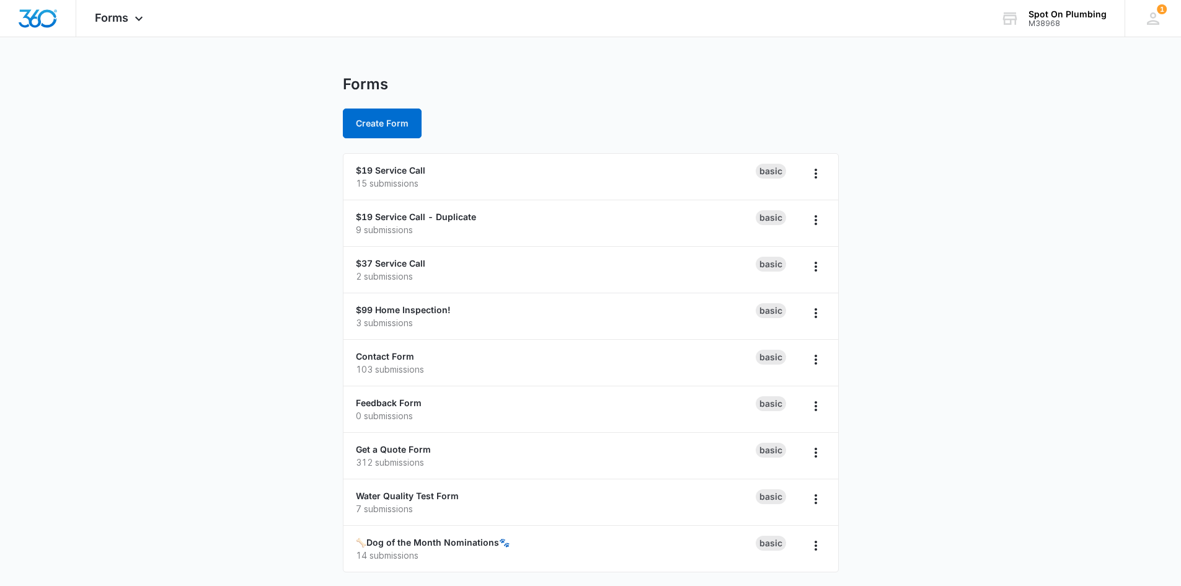
scroll to position [3, 0]
click at [440, 541] on link "🦴Dog of the Month Nominations🐾" at bounding box center [433, 541] width 154 height 11
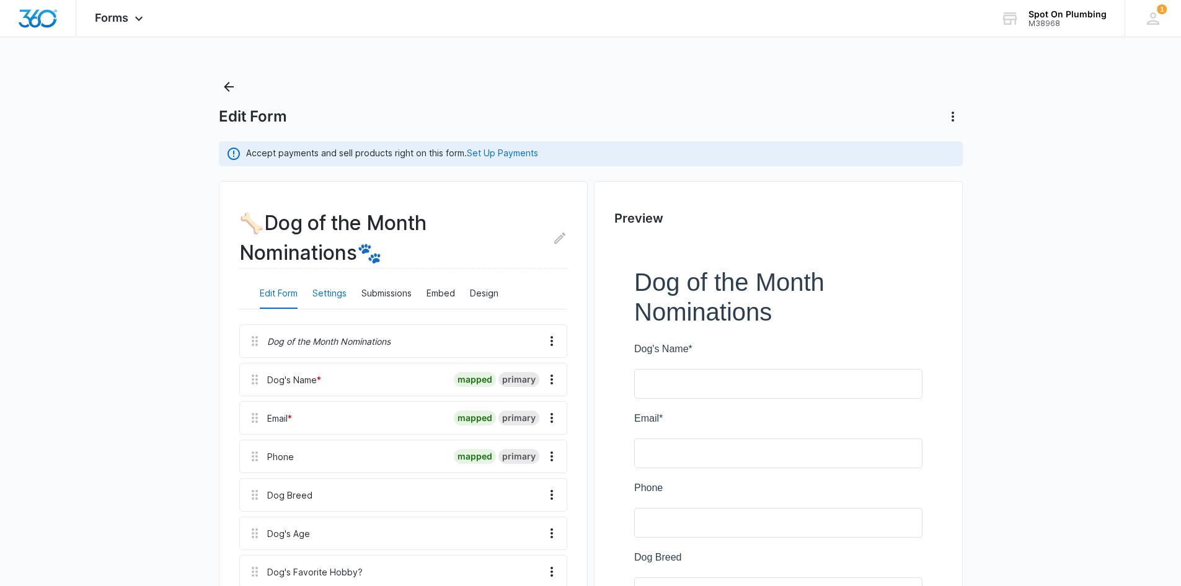
click at [333, 294] on button "Settings" at bounding box center [330, 294] width 34 height 30
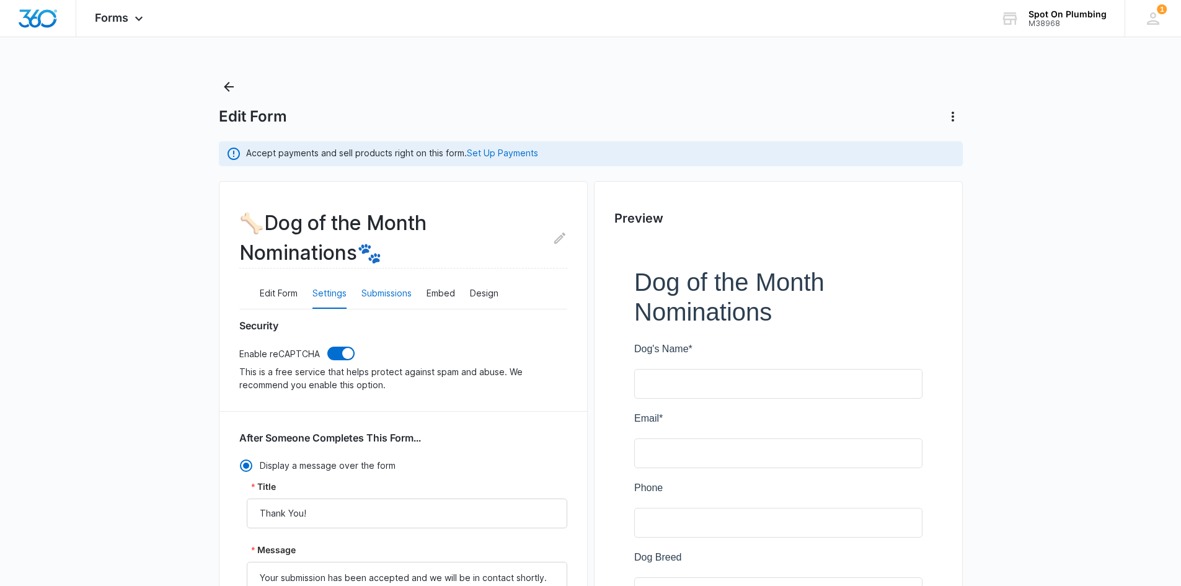
click at [408, 295] on button "Submissions" at bounding box center [387, 294] width 50 height 30
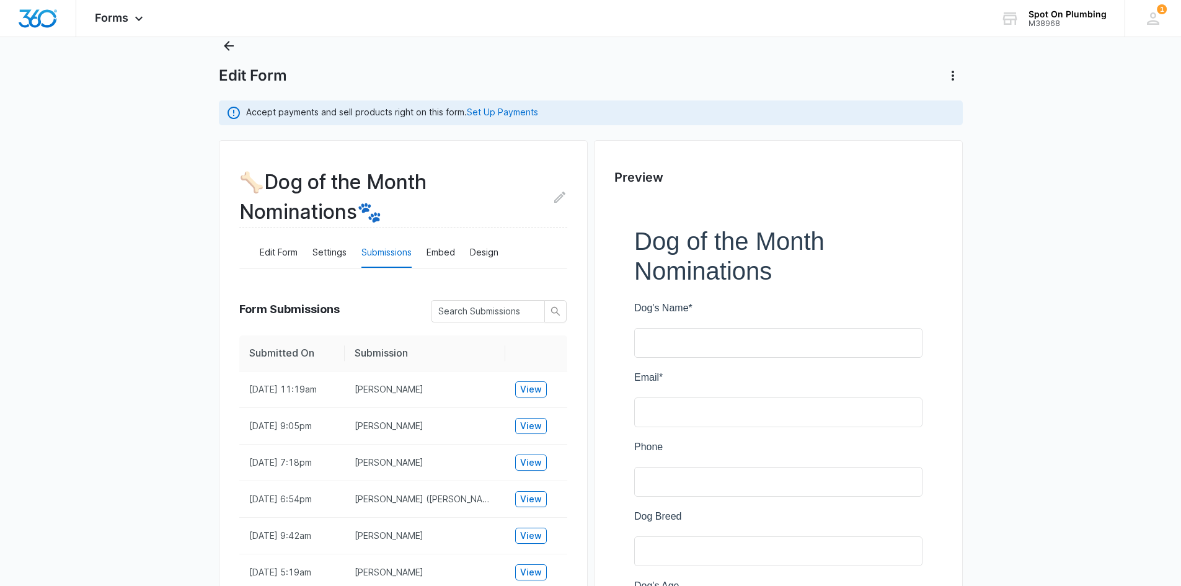
scroll to position [62, 0]
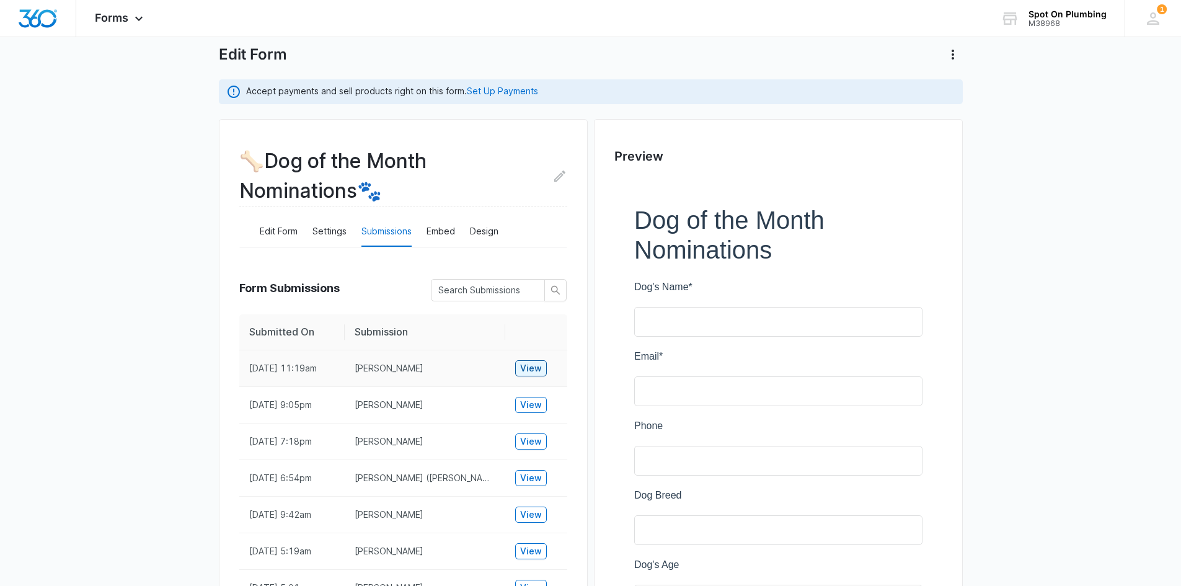
click at [523, 365] on span "View" at bounding box center [531, 369] width 22 height 14
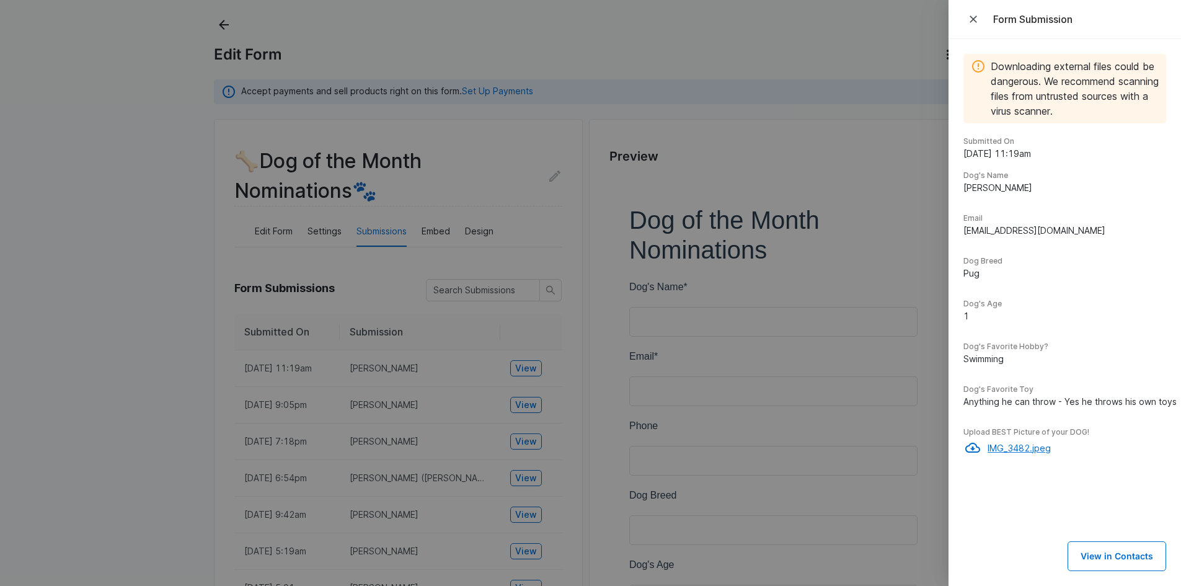
click at [1018, 445] on p "IMG_3482.jpeg" at bounding box center [1077, 448] width 179 height 13
click at [979, 14] on icon "Close" at bounding box center [974, 19] width 12 height 12
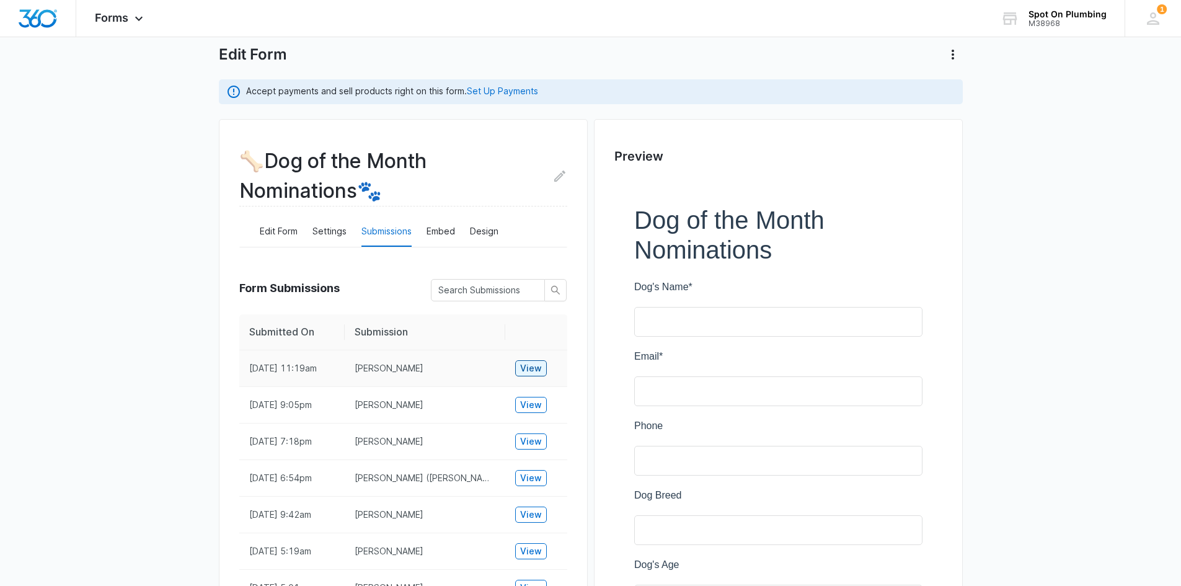
click at [524, 365] on span "View" at bounding box center [531, 369] width 22 height 14
